Goal: Task Accomplishment & Management: Manage account settings

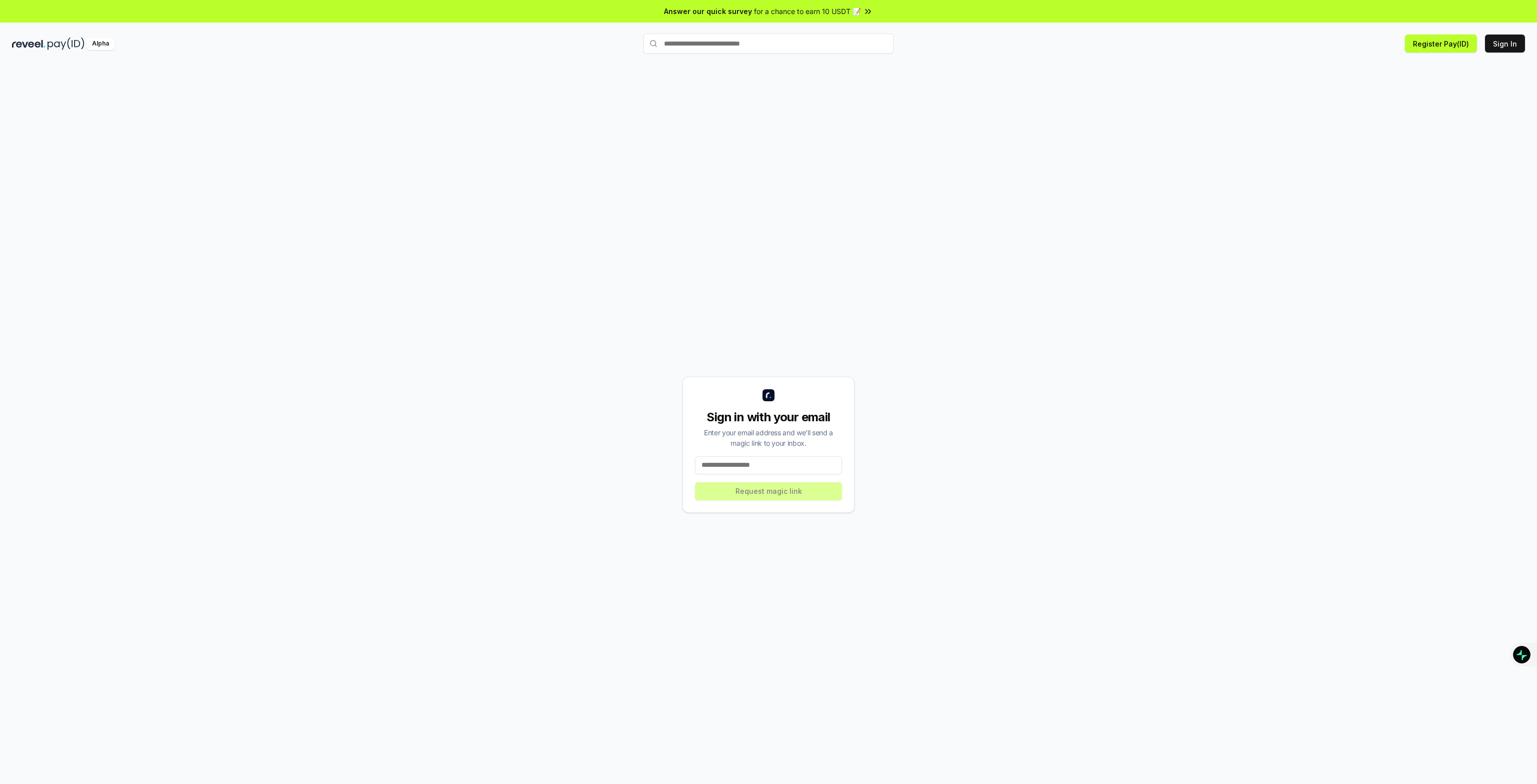
click at [758, 468] on input at bounding box center [768, 465] width 147 height 18
type input "**********"
click at [757, 490] on button "Request magic link" at bounding box center [768, 491] width 147 height 18
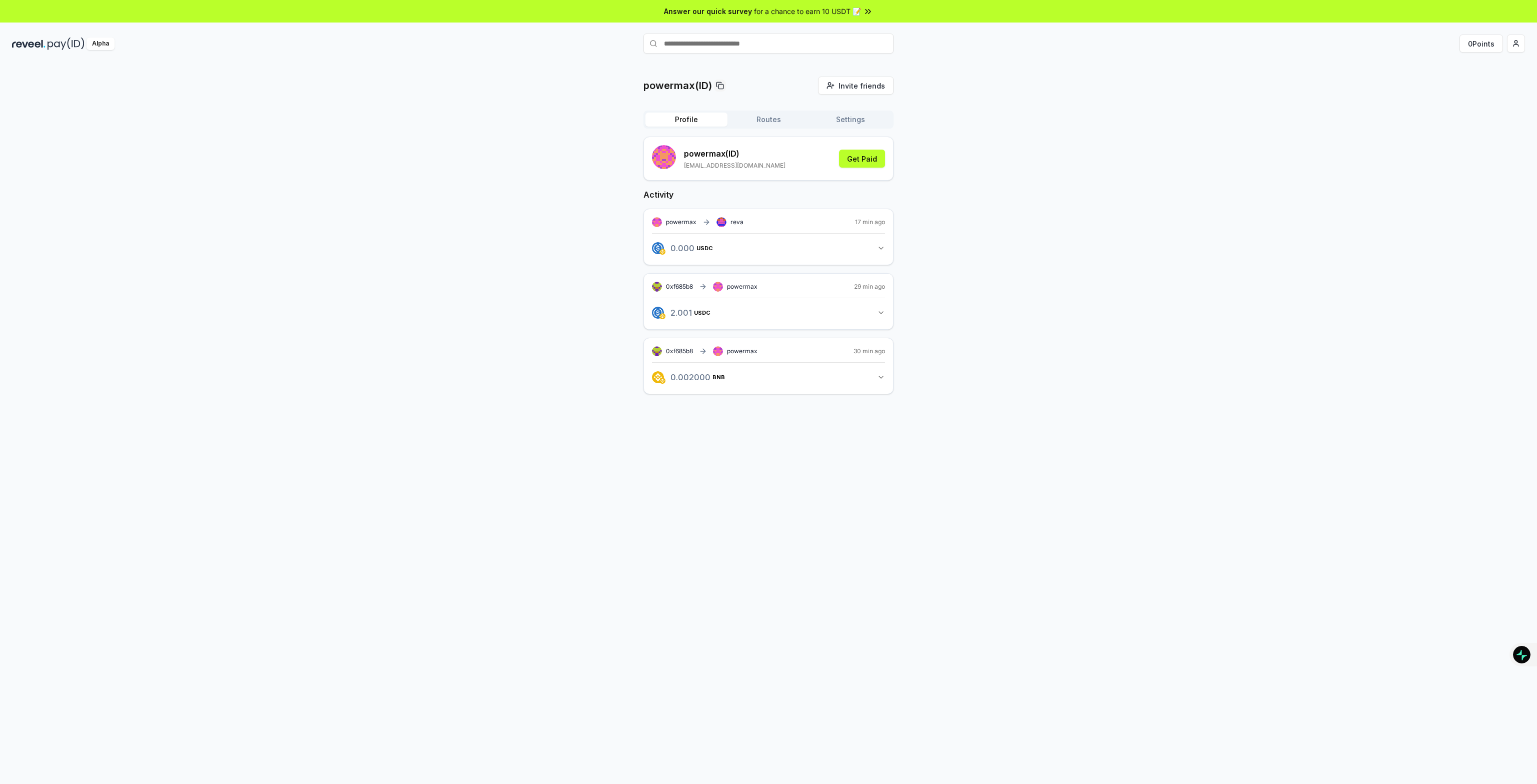
click at [771, 116] on button "Routes" at bounding box center [768, 119] width 82 height 14
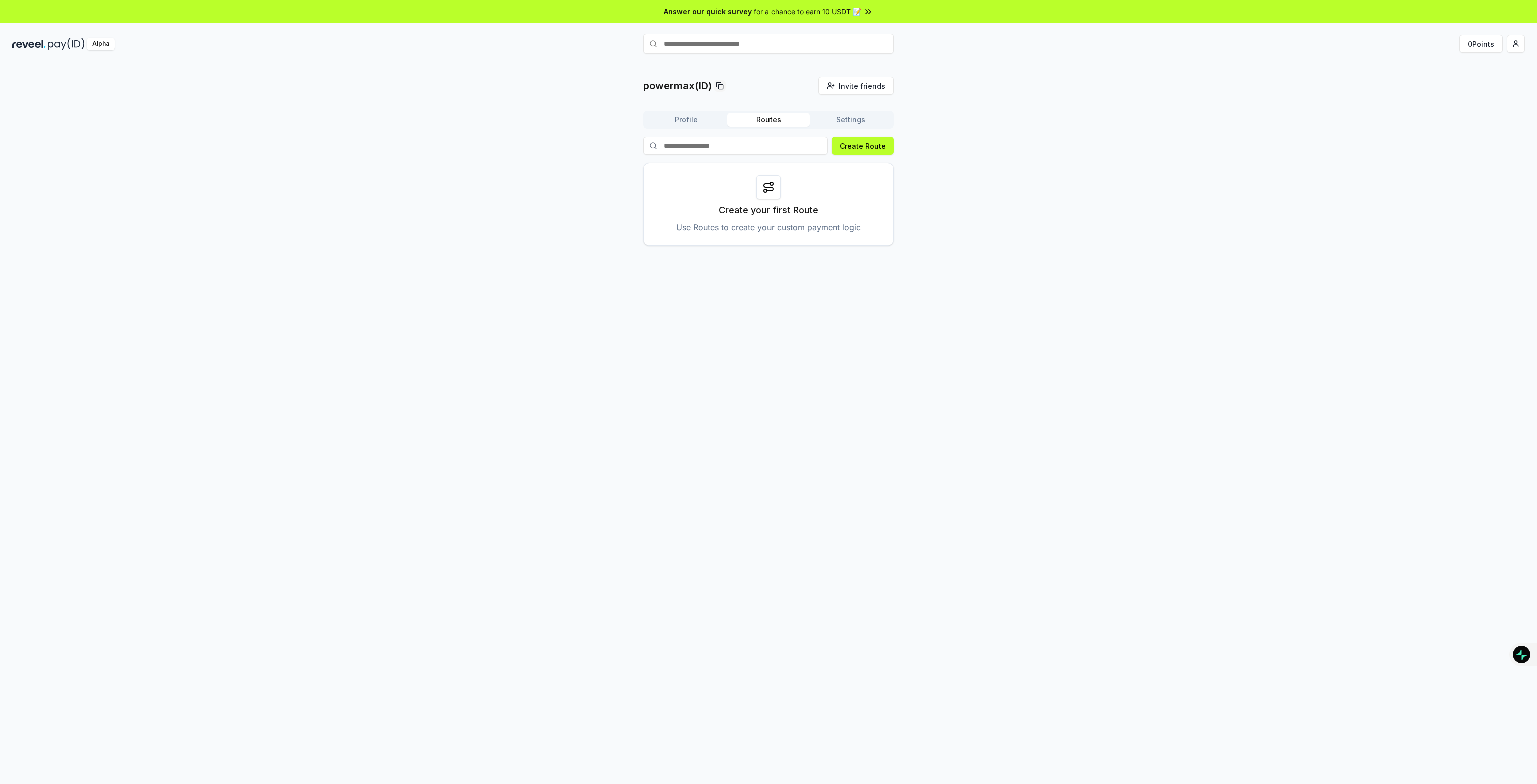
click at [828, 121] on button "Settings" at bounding box center [851, 119] width 82 height 14
click at [777, 166] on span "0x8e81a3835810ee6Cd83255E1Ab7a48ce9421e050" at bounding box center [754, 171] width 163 height 11
drag, startPoint x: 784, startPoint y: 168, endPoint x: 841, endPoint y: 168, distance: 57.0
click at [841, 168] on div "0x8e81a3835810ee6Cd83255E1Ab7a48ce9421e050" at bounding box center [752, 171] width 189 height 11
click at [773, 209] on div "powermax(ID) Invite friends Invite Profile Routes Settings Default Wallet Edit …" at bounding box center [768, 434] width 1537 height 756
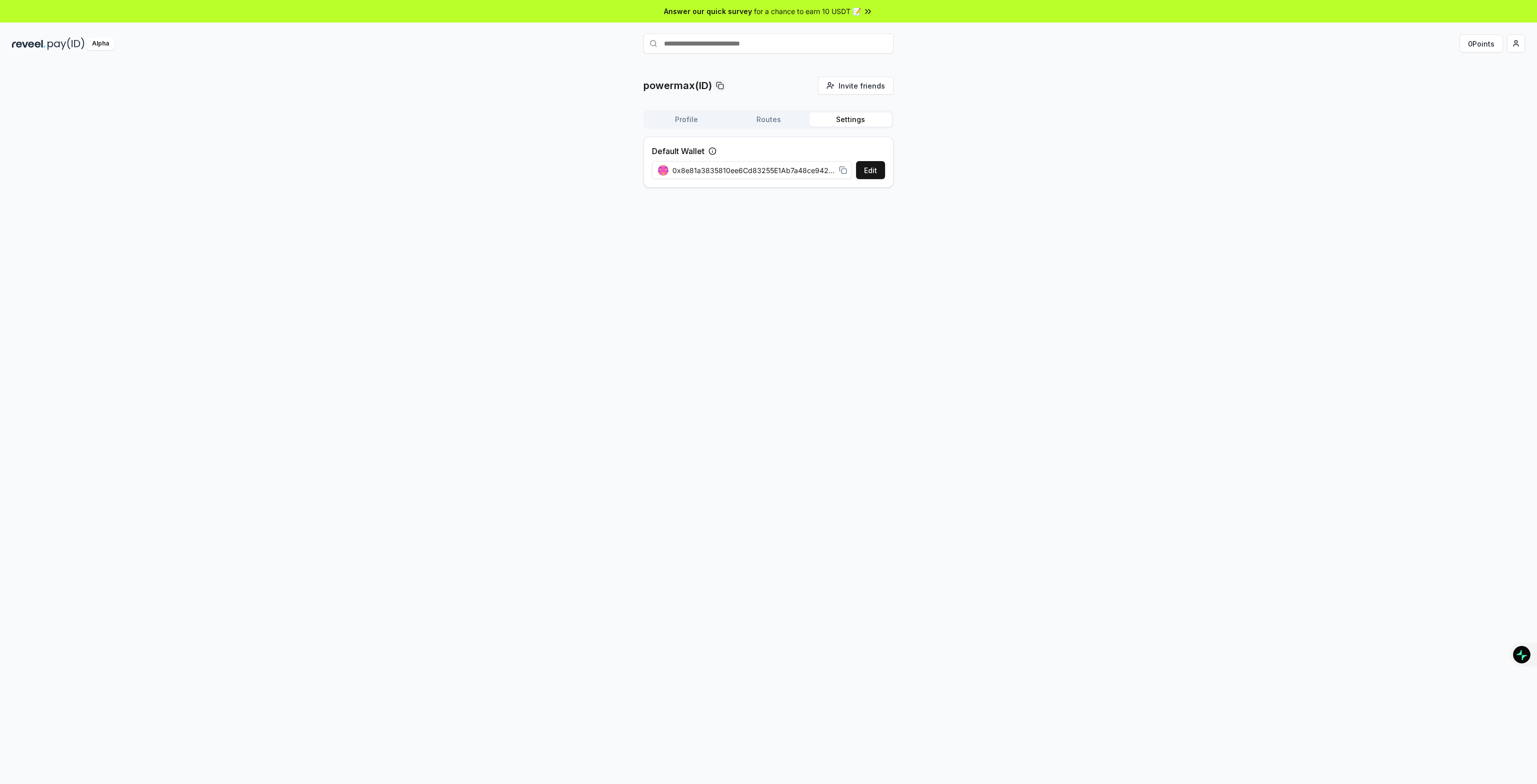
click at [684, 122] on button "Profile" at bounding box center [687, 119] width 82 height 14
click at [58, 47] on img at bounding box center [66, 44] width 37 height 13
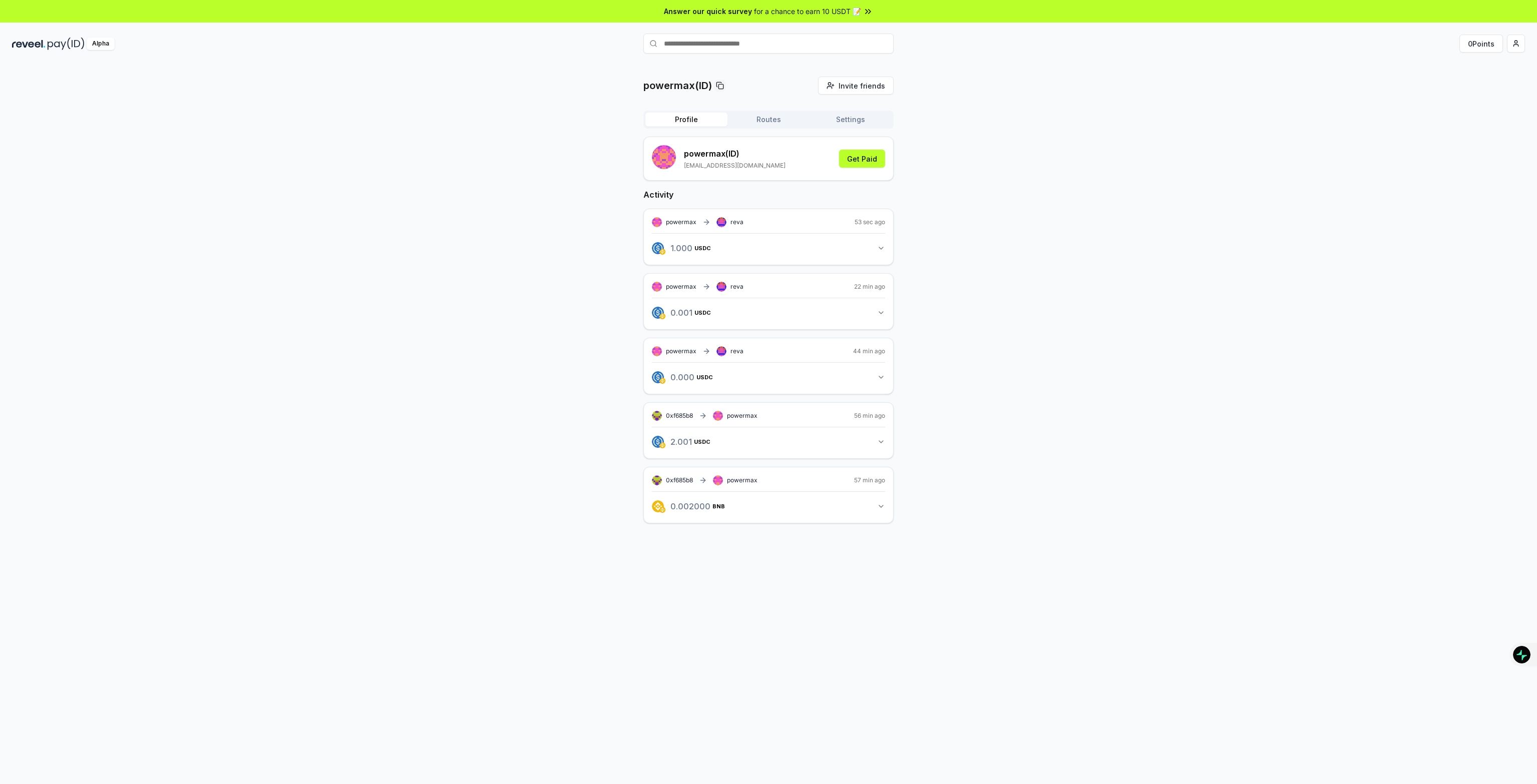
click at [777, 125] on button "Routes" at bounding box center [768, 119] width 82 height 14
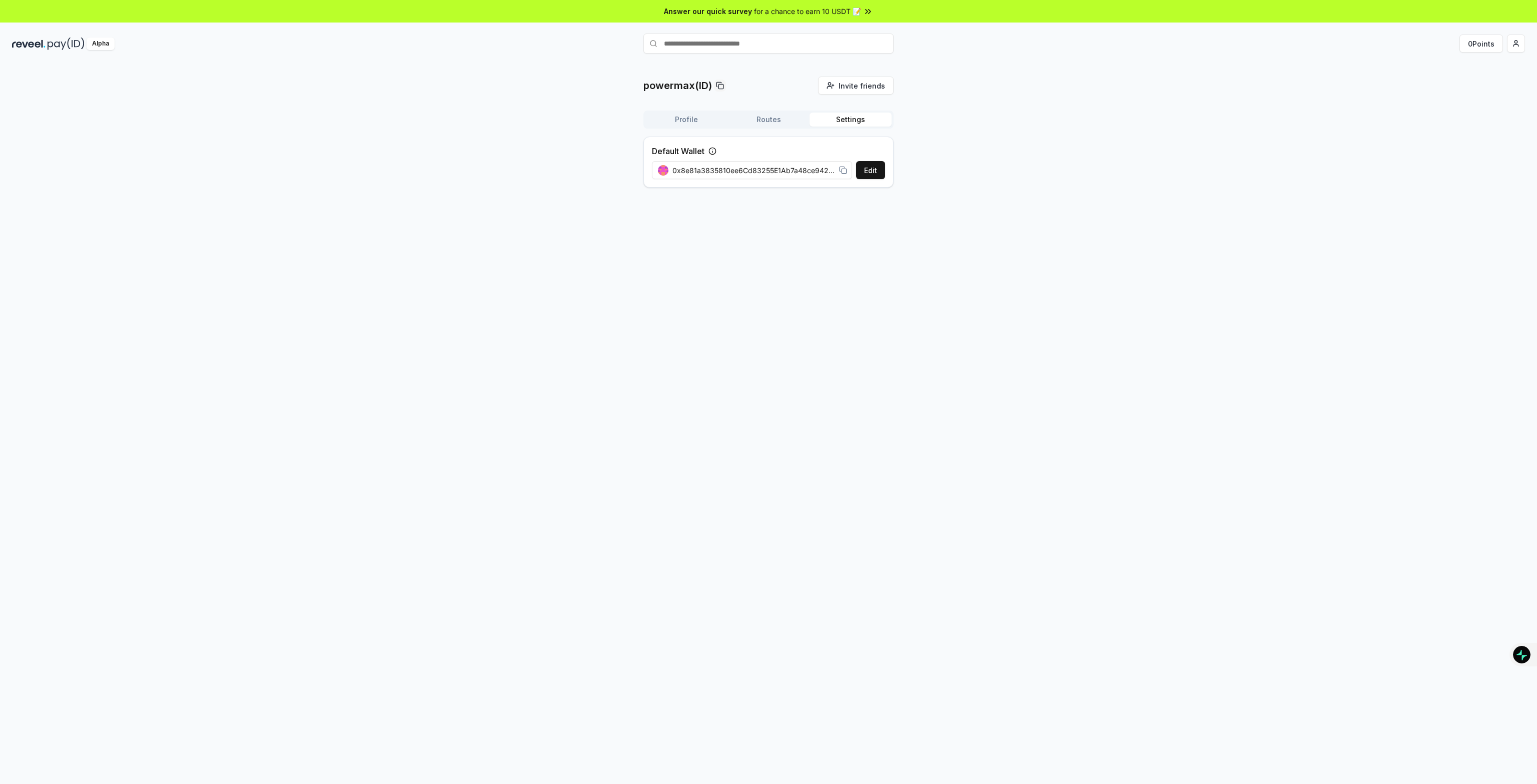
click at [847, 119] on button "Settings" at bounding box center [851, 119] width 82 height 14
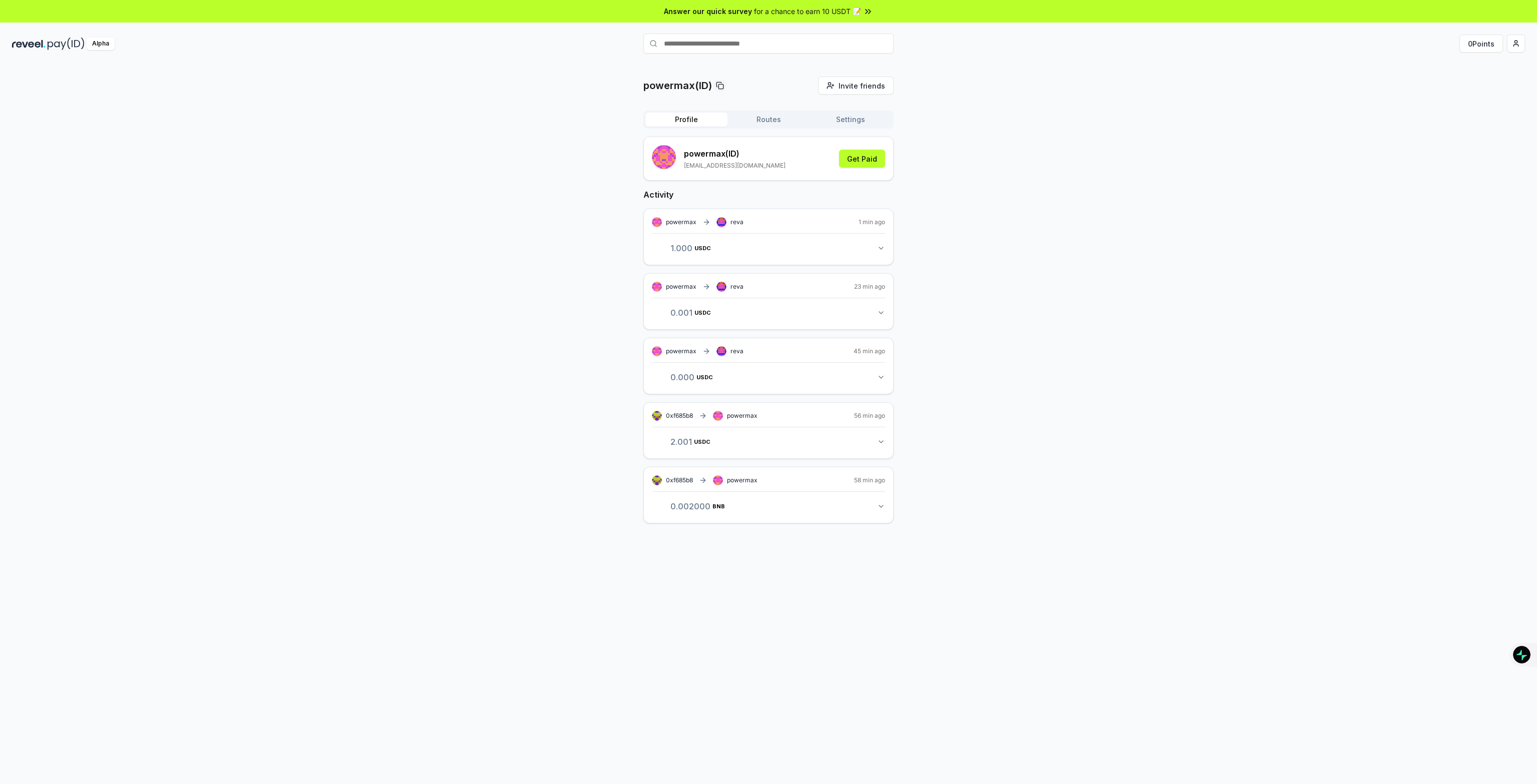
click at [706, 122] on button "Profile" at bounding box center [687, 119] width 82 height 14
click at [510, 338] on div "powermax(ID) Invite friends Invite Profile Routes Settings powermax (ID) pjtow2…" at bounding box center [768, 340] width 1513 height 527
click at [398, 197] on div "powermax(ID) Invite friends Invite Profile Routes Settings powermax (ID) [EMAIL…" at bounding box center [768, 405] width 1513 height 656
click at [260, 391] on div "powermax(ID) Invite friends Invite Profile Routes Settings powermax (ID) pjtow2…" at bounding box center [768, 405] width 1513 height 656
drag, startPoint x: 386, startPoint y: 251, endPoint x: 378, endPoint y: 269, distance: 19.7
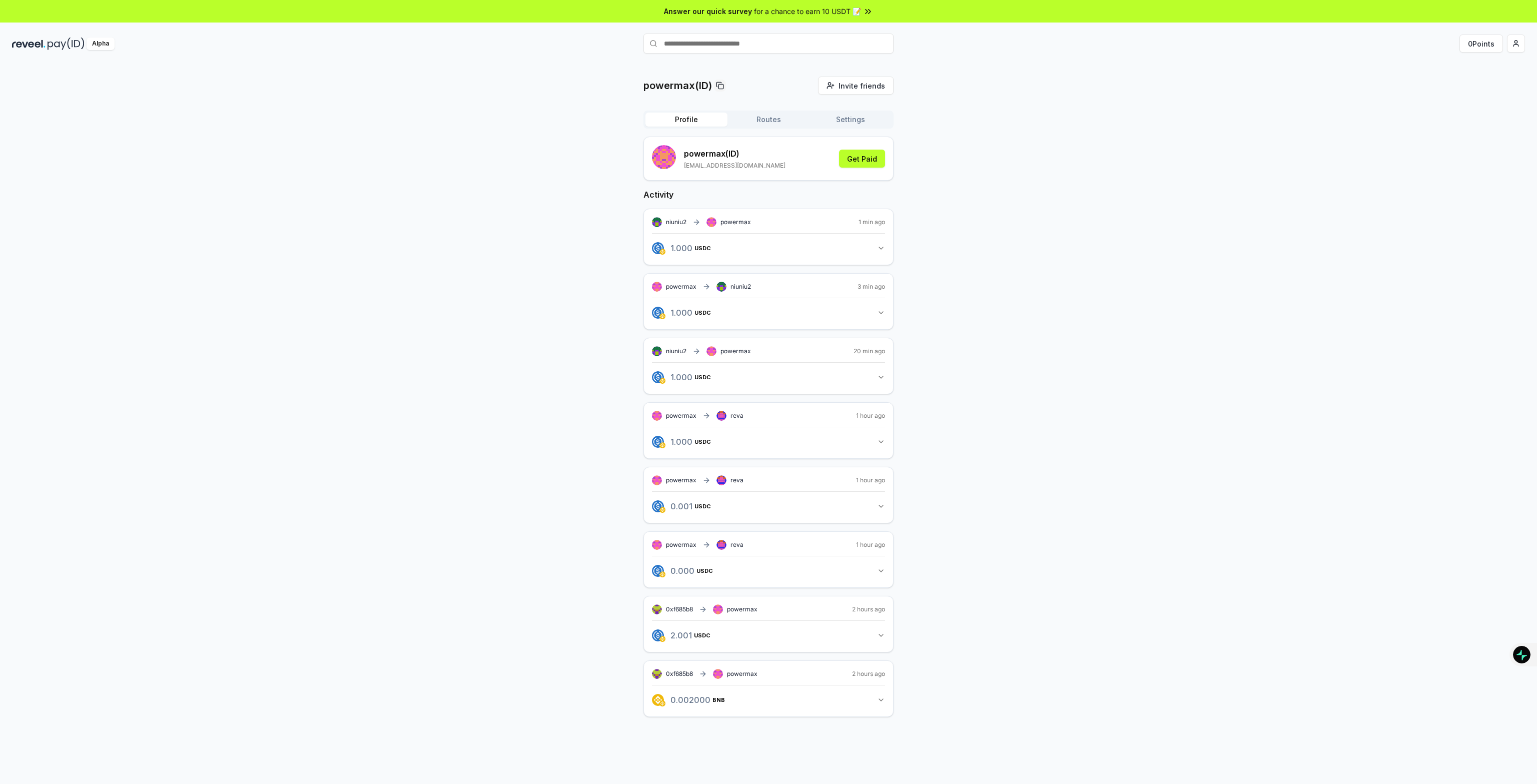
click at [386, 251] on div "powermax(ID) Invite friends Invite Profile Routes Settings powermax (ID) pjtow2…" at bounding box center [768, 405] width 1513 height 656
